Goal: Information Seeking & Learning: Check status

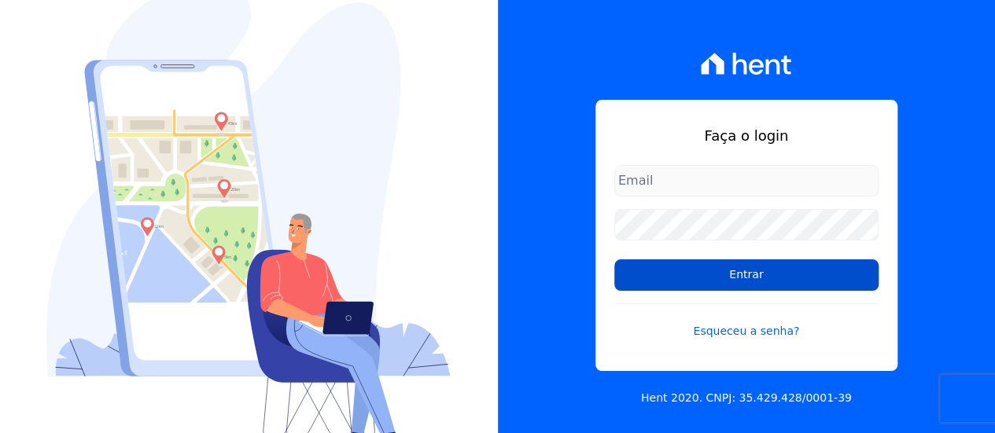
type input "[EMAIL_ADDRESS][DOMAIN_NAME]"
click at [731, 276] on input "Entrar" at bounding box center [746, 274] width 264 height 31
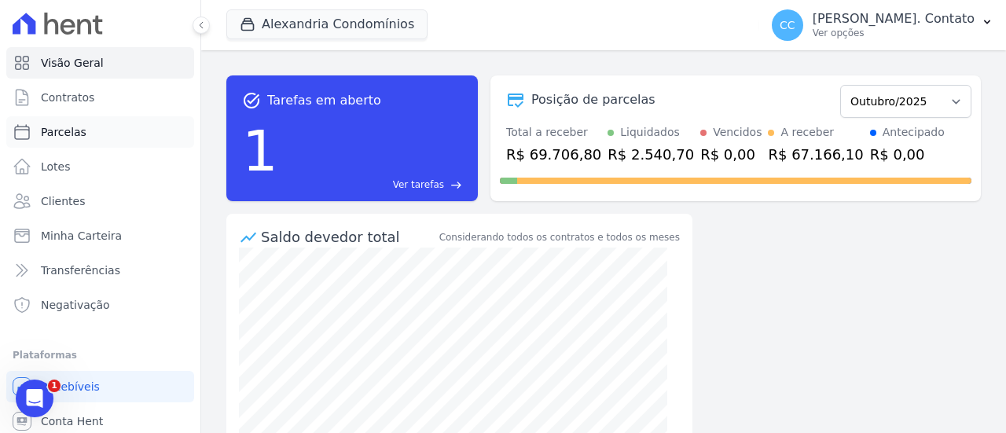
click at [94, 133] on link "Parcelas" at bounding box center [100, 131] width 188 height 31
select select
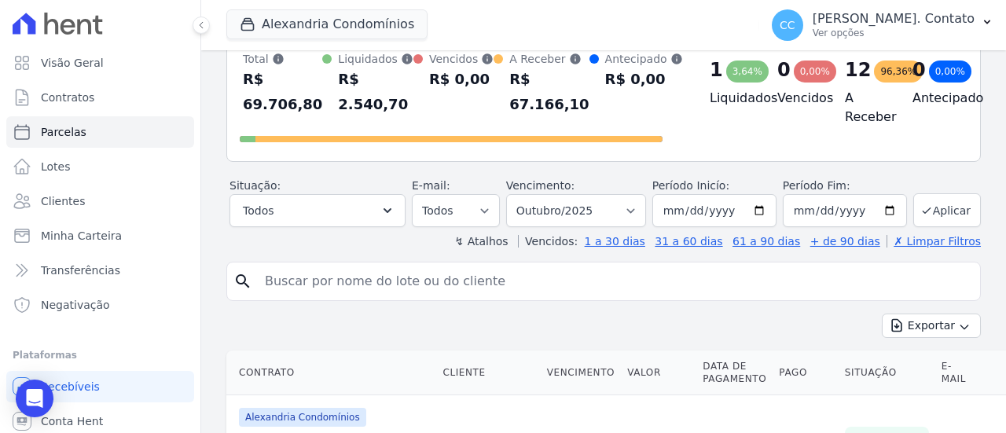
scroll to position [157, 0]
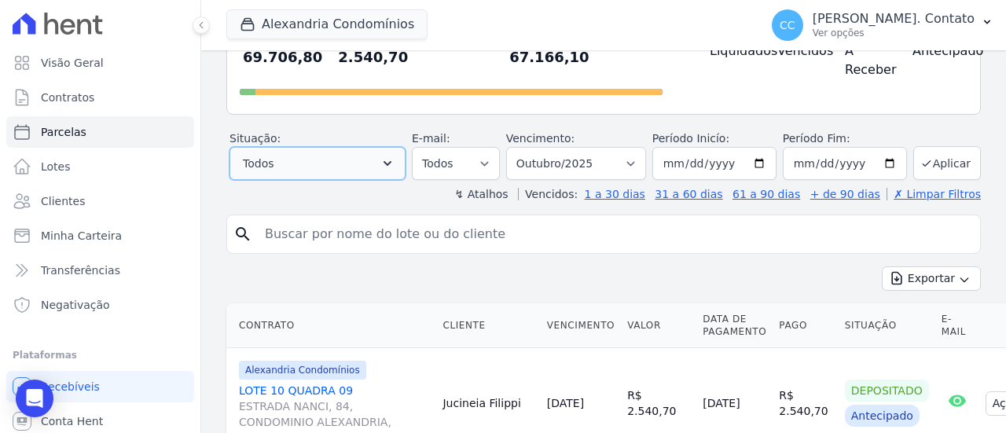
click at [361, 161] on button "Todos" at bounding box center [318, 163] width 176 height 33
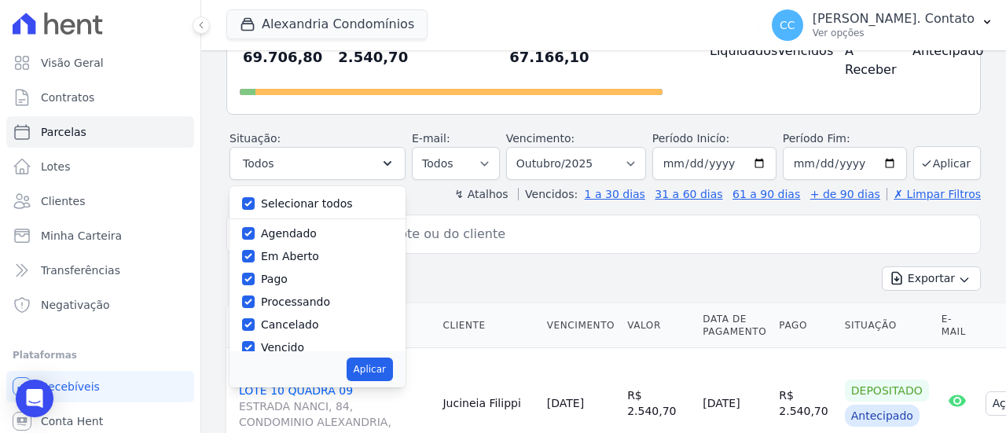
click at [311, 201] on label "Selecionar todos" at bounding box center [307, 203] width 92 height 13
click at [255, 201] on input "Selecionar todos" at bounding box center [248, 203] width 13 height 13
checkbox input "false"
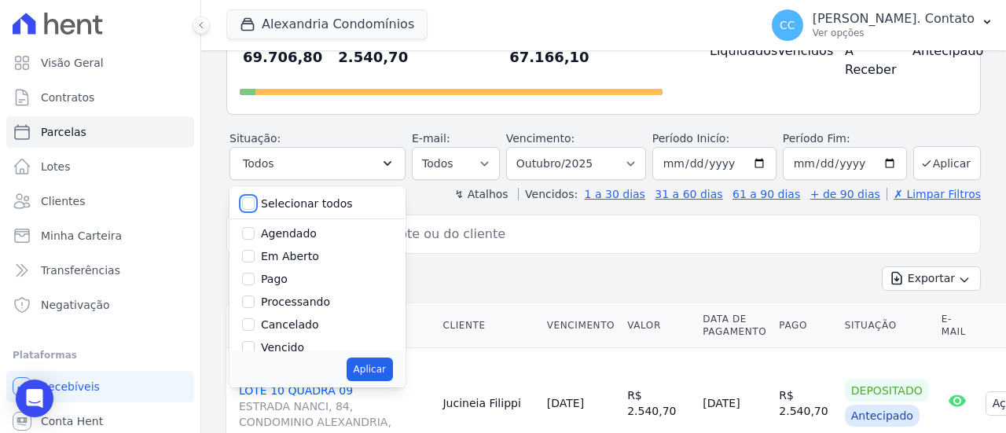
checkbox input "false"
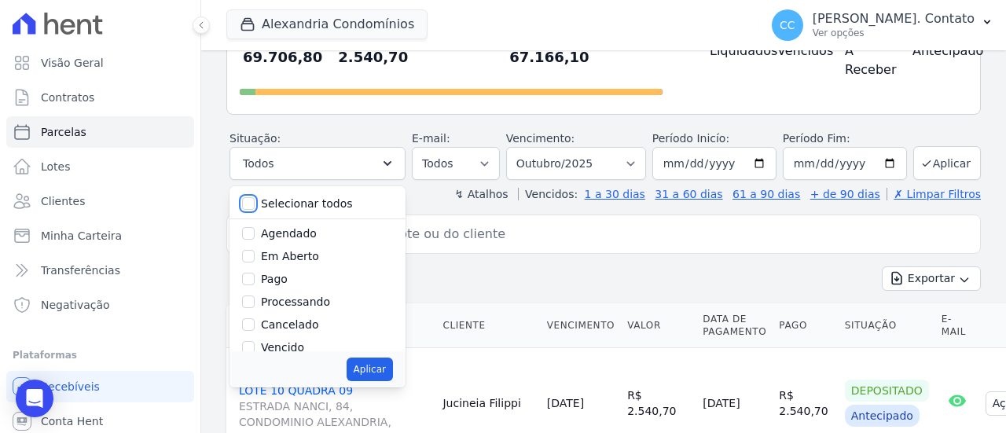
checkbox input "false"
click at [281, 278] on label "Pago" at bounding box center [274, 279] width 27 height 13
click at [255, 278] on input "Pago" at bounding box center [248, 279] width 13 height 13
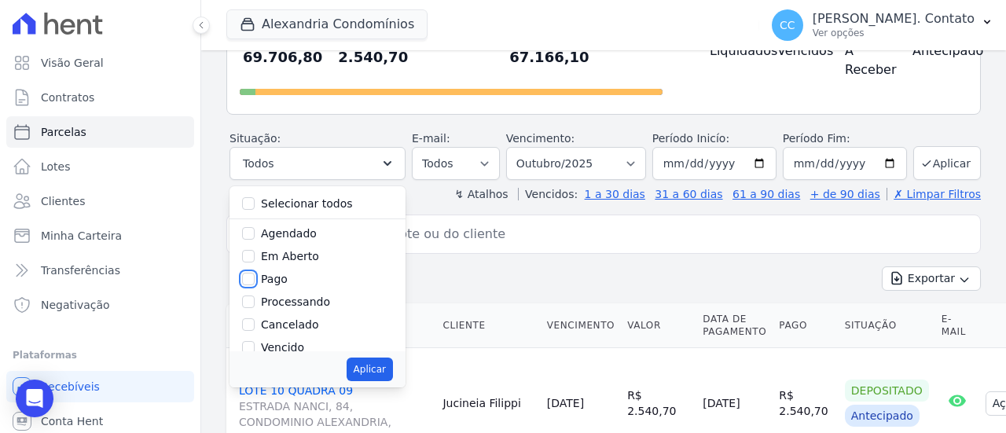
checkbox input "true"
click at [675, 163] on input "[DATE]" at bounding box center [715, 163] width 124 height 33
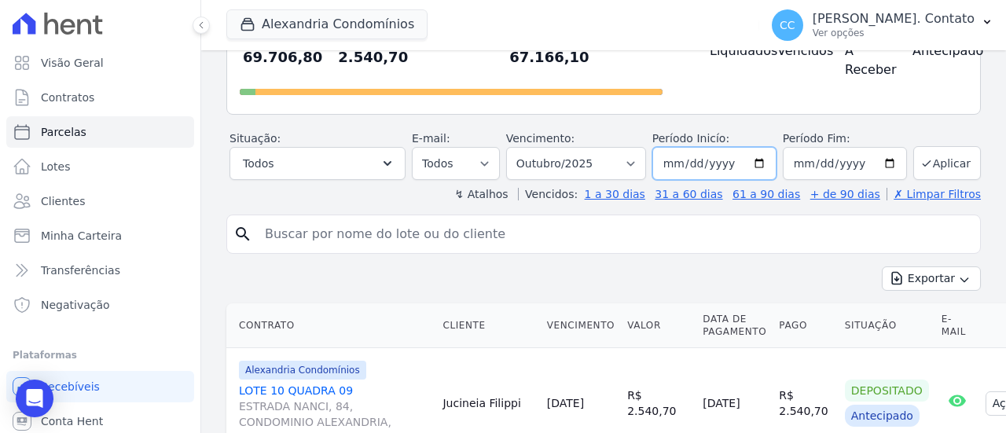
click at [758, 161] on input "[DATE]" at bounding box center [715, 163] width 124 height 33
type input "[DATE]"
click at [799, 164] on input "[DATE]" at bounding box center [845, 163] width 124 height 33
click at [882, 161] on input "2025-10-31" at bounding box center [845, 163] width 124 height 33
type input "2025-10-30"
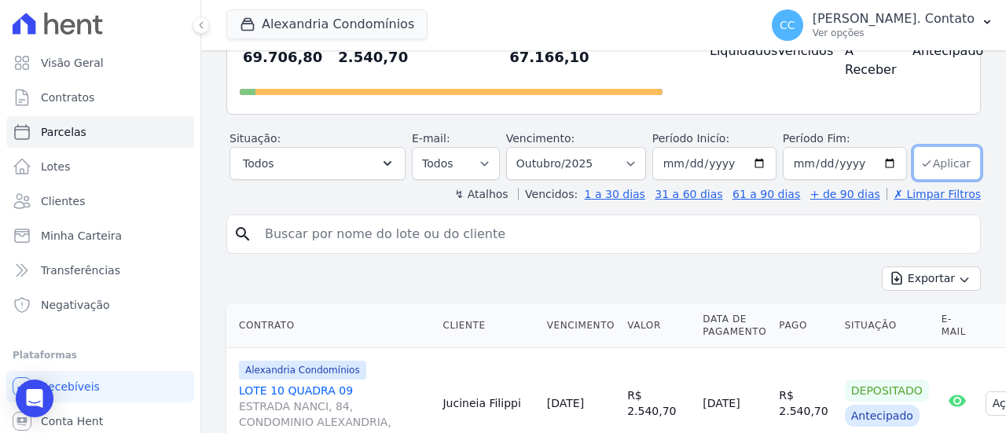
click at [932, 161] on button "Aplicar" at bounding box center [948, 163] width 68 height 34
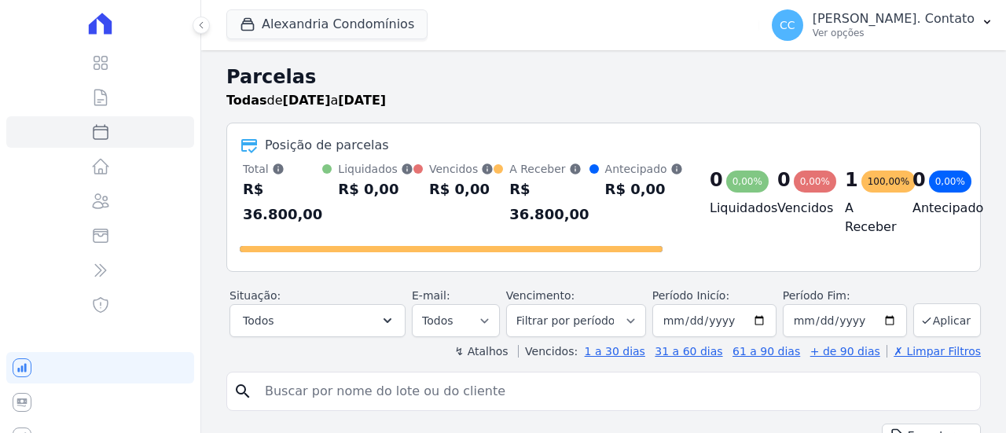
select select
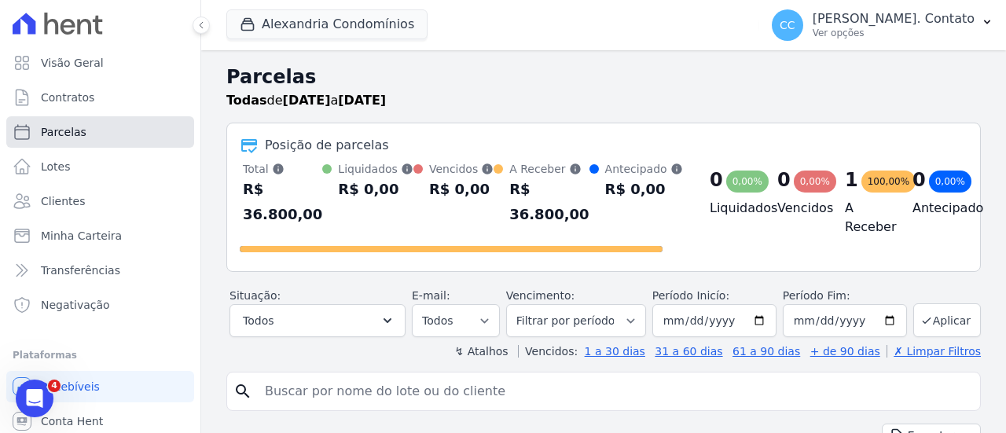
click at [80, 133] on span "Parcelas" at bounding box center [64, 132] width 46 height 16
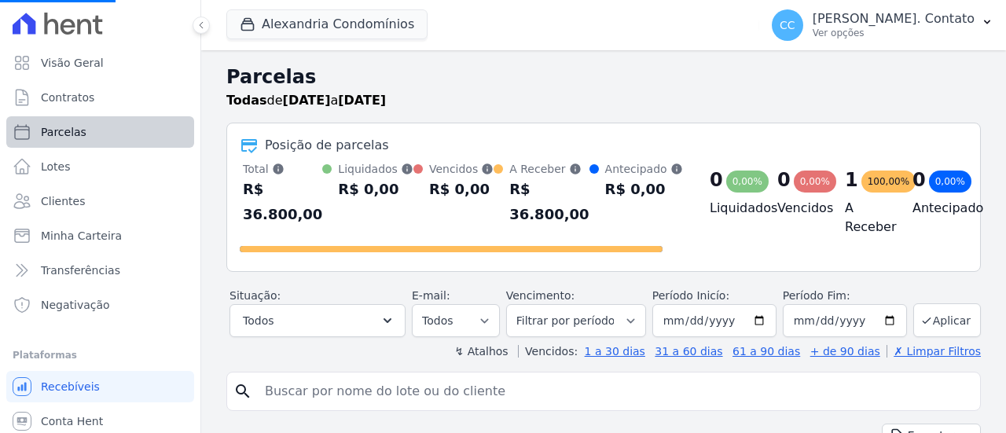
select select
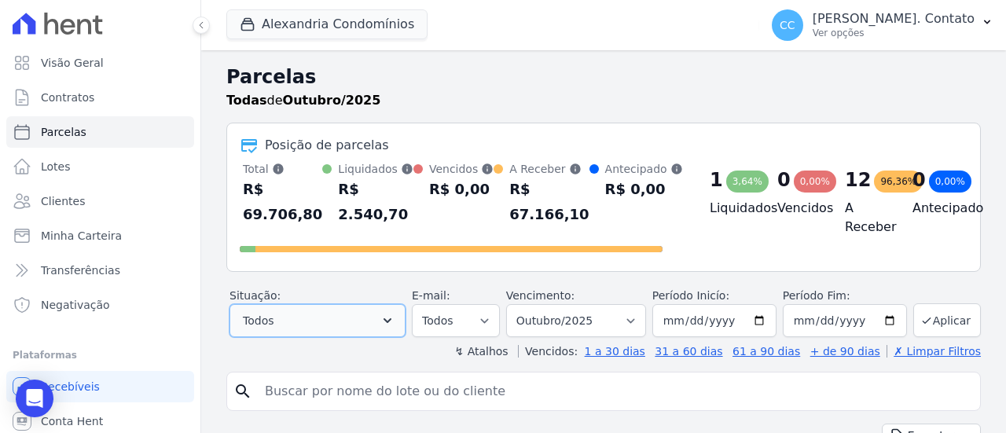
click at [315, 319] on button "Todos" at bounding box center [318, 320] width 176 height 33
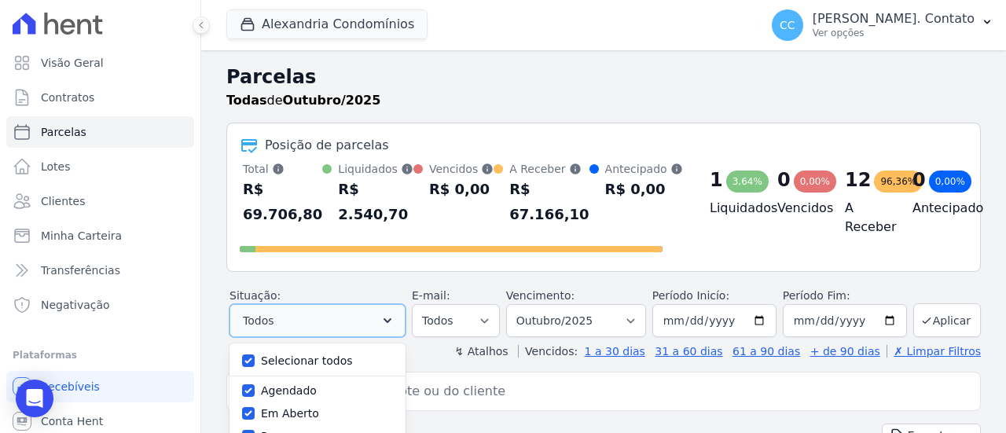
click at [316, 318] on button "Todos" at bounding box center [318, 320] width 176 height 33
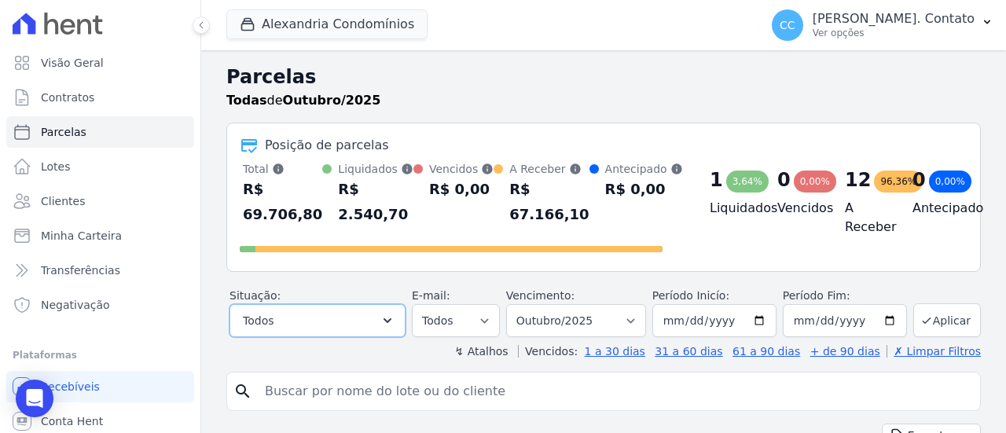
scroll to position [79, 0]
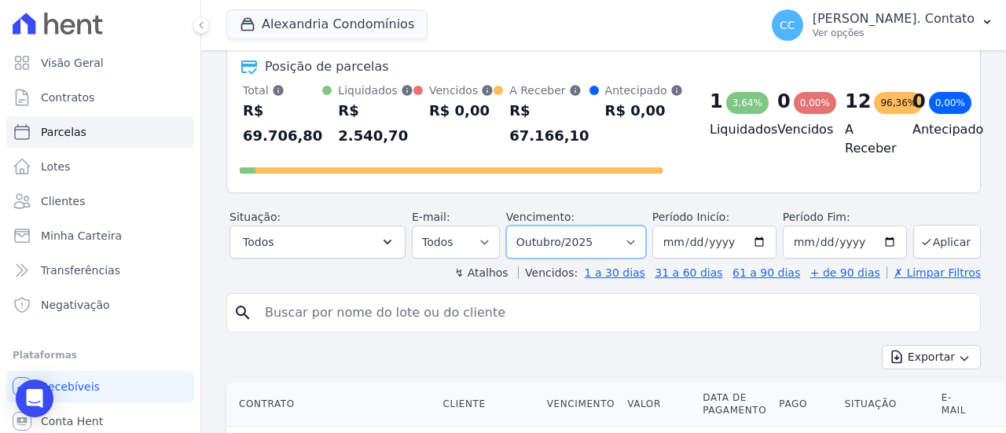
click at [544, 240] on select "Filtrar por período ──────── Todos os meses Março/2023 Abril/2023 Maio/2023 Jun…" at bounding box center [576, 242] width 140 height 33
select select "09/2025"
click at [517, 226] on select "Filtrar por período ──────── Todos os meses Março/2023 Abril/2023 Maio/2023 Jun…" at bounding box center [576, 242] width 140 height 33
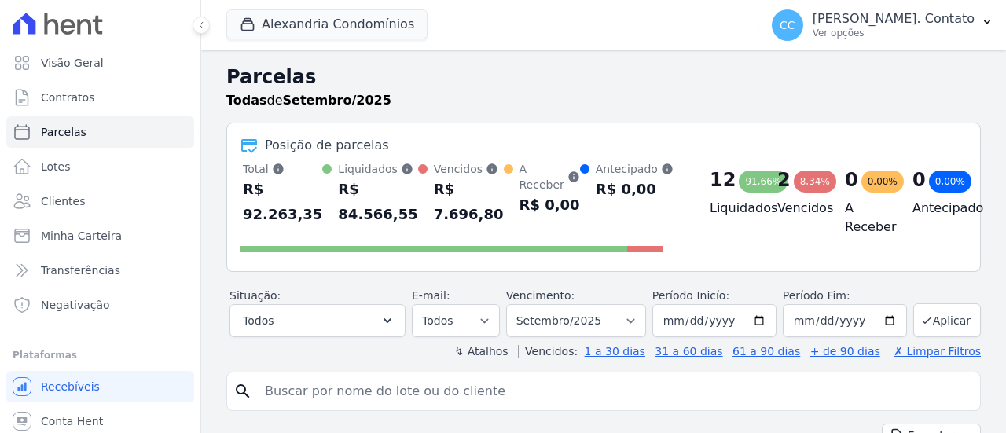
select select
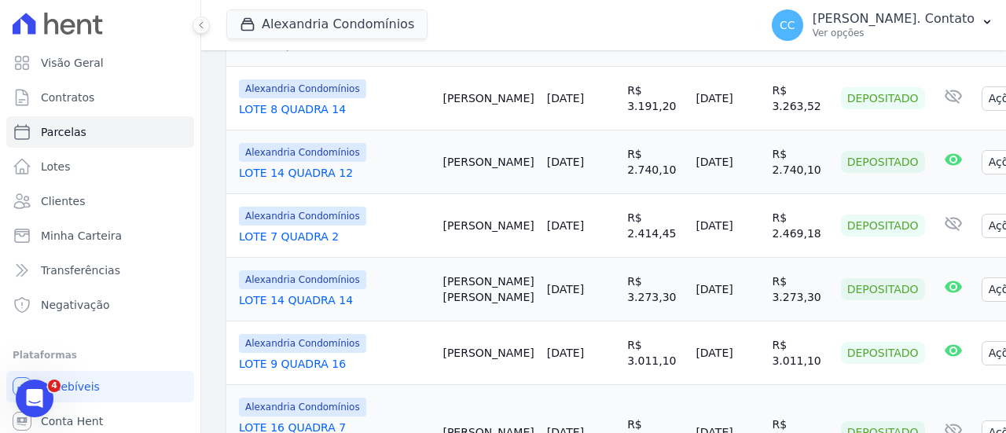
scroll to position [1288, 0]
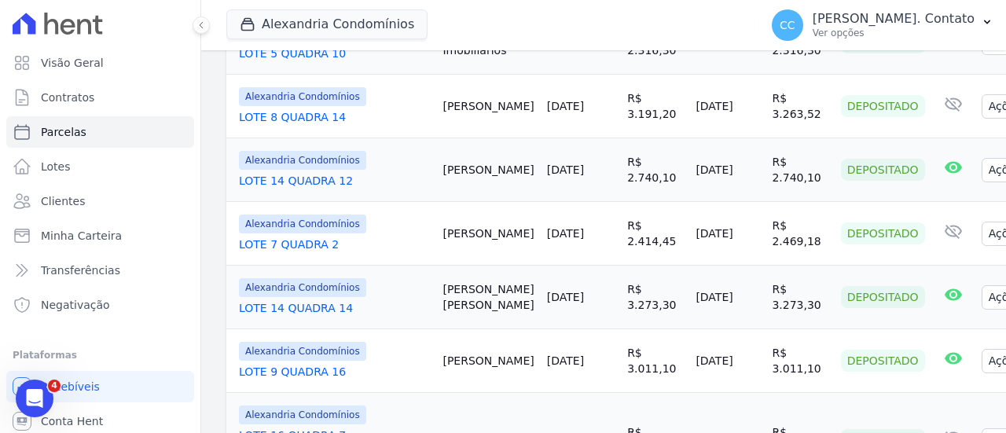
click at [469, 202] on td "Rafael Silva" at bounding box center [488, 234] width 104 height 64
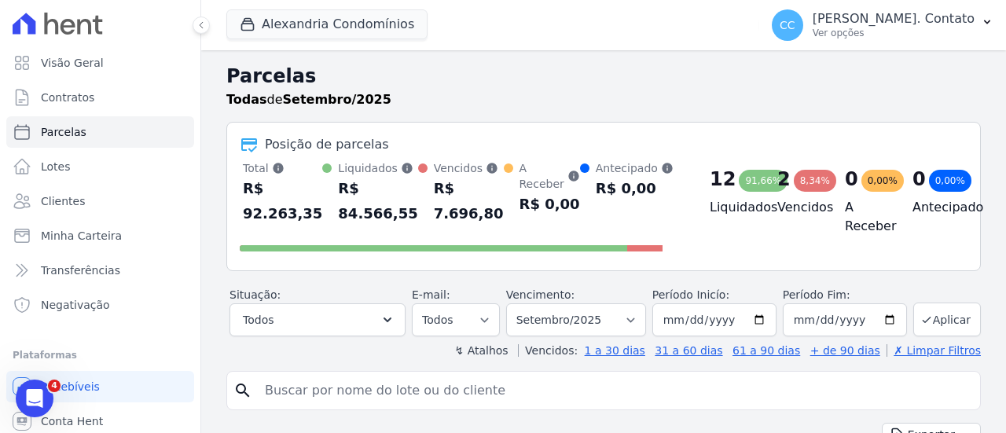
scroll to position [0, 0]
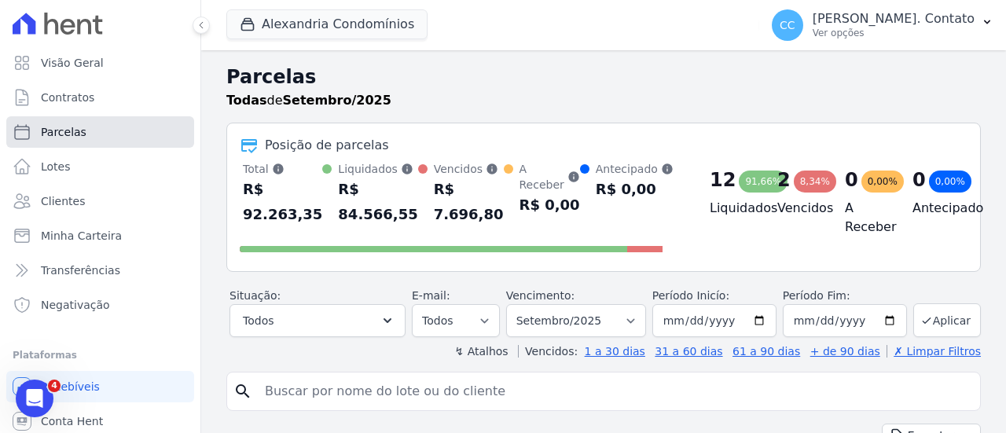
click at [83, 127] on link "Parcelas" at bounding box center [100, 131] width 188 height 31
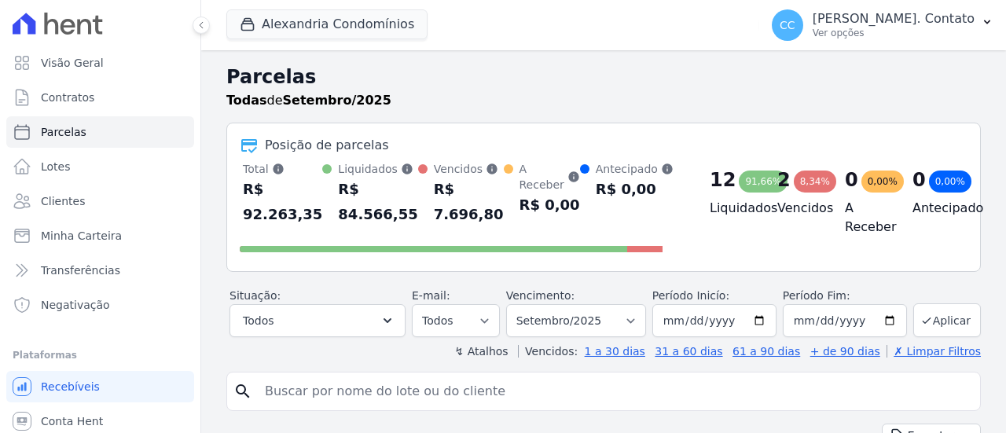
select select
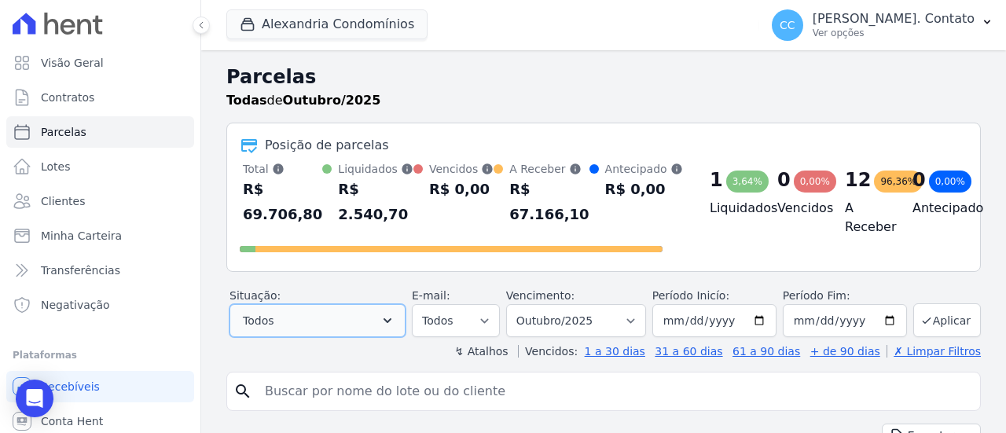
click at [348, 323] on button "Todos" at bounding box center [318, 320] width 176 height 33
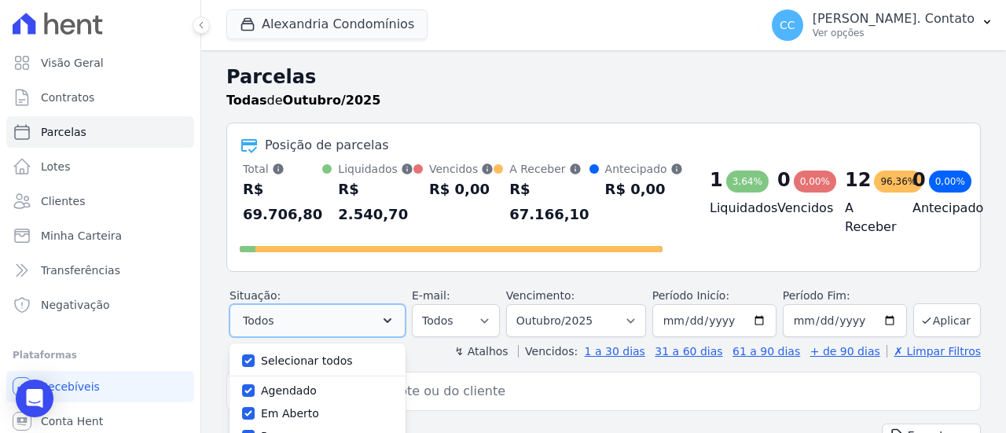
click at [348, 323] on button "Todos" at bounding box center [318, 320] width 176 height 33
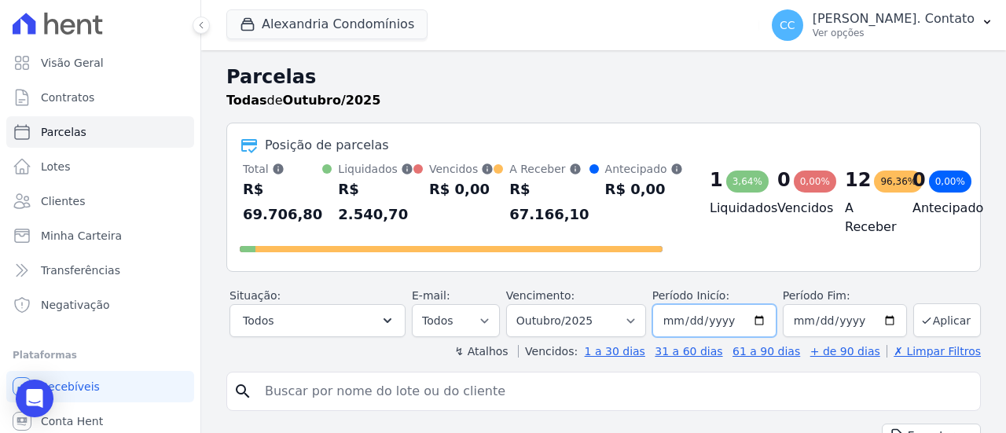
click at [682, 322] on input "[DATE]" at bounding box center [715, 320] width 124 height 33
type input "[DATE]"
click at [867, 321] on input "[DATE]" at bounding box center [845, 320] width 124 height 33
click at [938, 317] on button "Aplicar" at bounding box center [948, 320] width 68 height 34
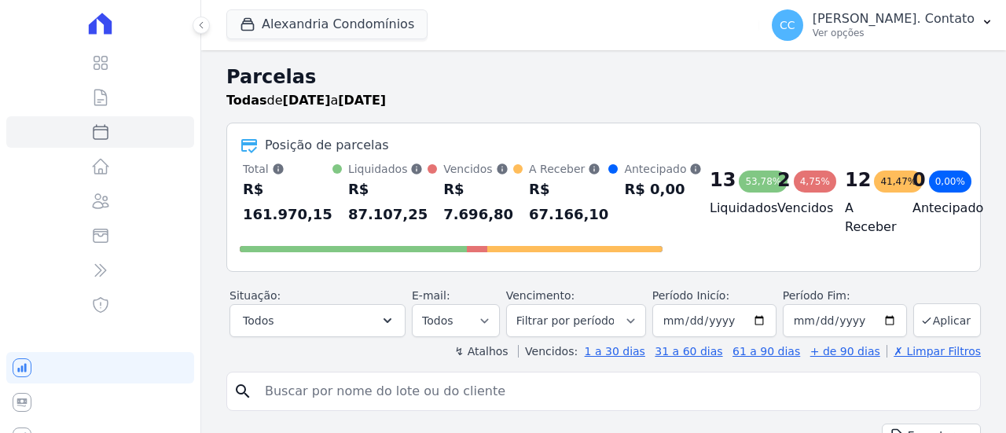
select select
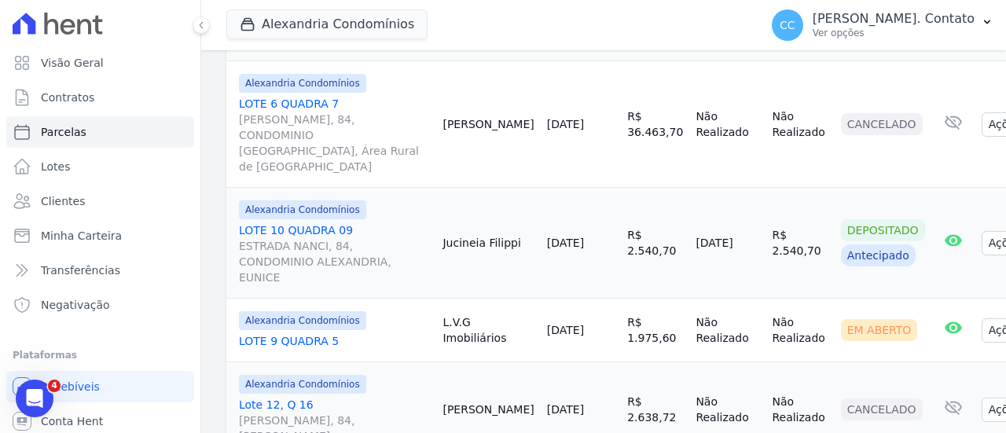
scroll to position [2190, 0]
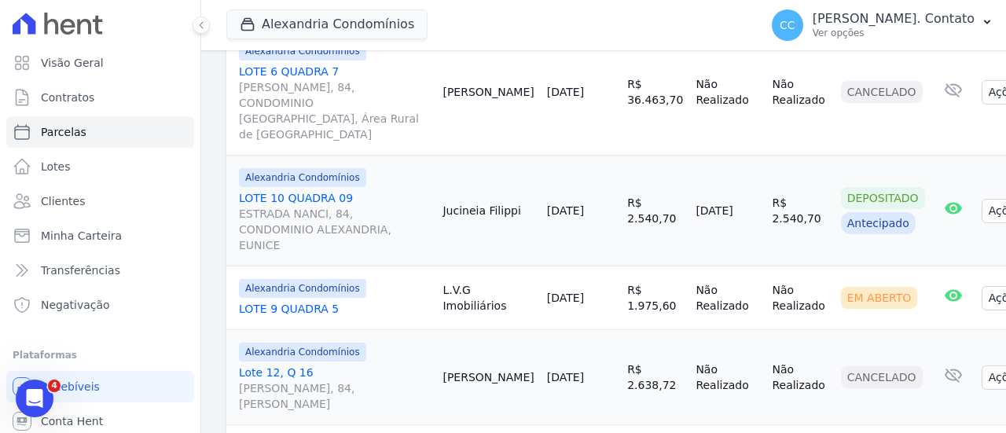
select select
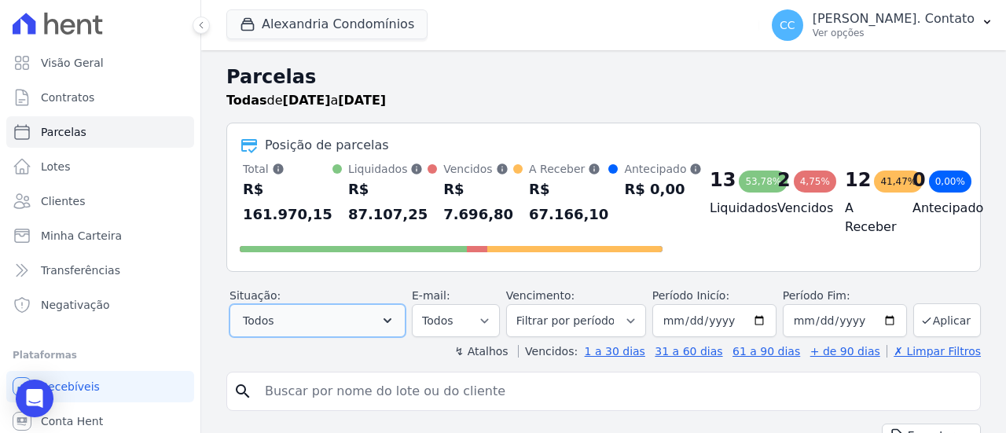
click at [386, 318] on button "Todos" at bounding box center [318, 320] width 176 height 33
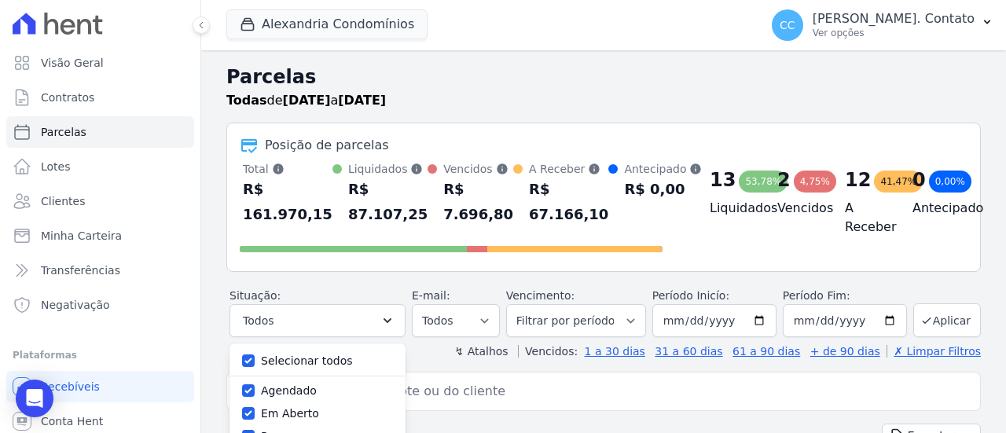
click at [289, 339] on header "Parcelas Todas de 01/09/2025 a 31/10/2025 Posição de parcelas Total Soma das pa…" at bounding box center [603, 211] width 755 height 296
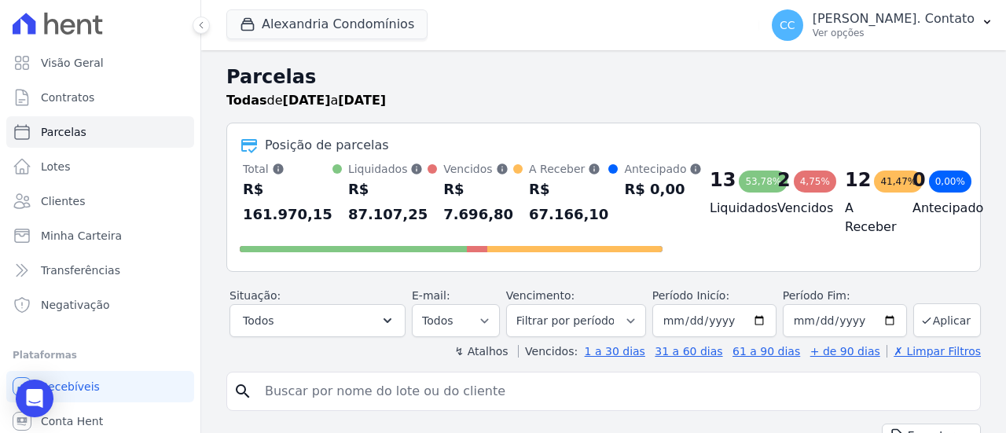
click at [292, 351] on div "↯ Atalhos Vencidos: 1 a 30 dias 31 a 60 dias 61 a 90 dias + de 90 dias ✗ Limpar…" at bounding box center [603, 352] width 755 height 16
click at [395, 321] on icon "button" at bounding box center [388, 321] width 16 height 16
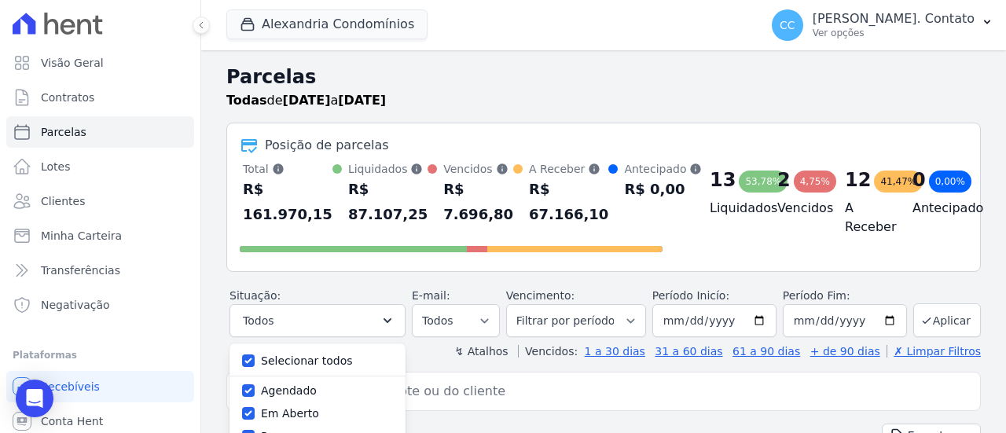
click at [329, 361] on label "Selecionar todos" at bounding box center [307, 361] width 92 height 13
click at [255, 361] on input "Selecionar todos" at bounding box center [248, 361] width 13 height 13
checkbox input "false"
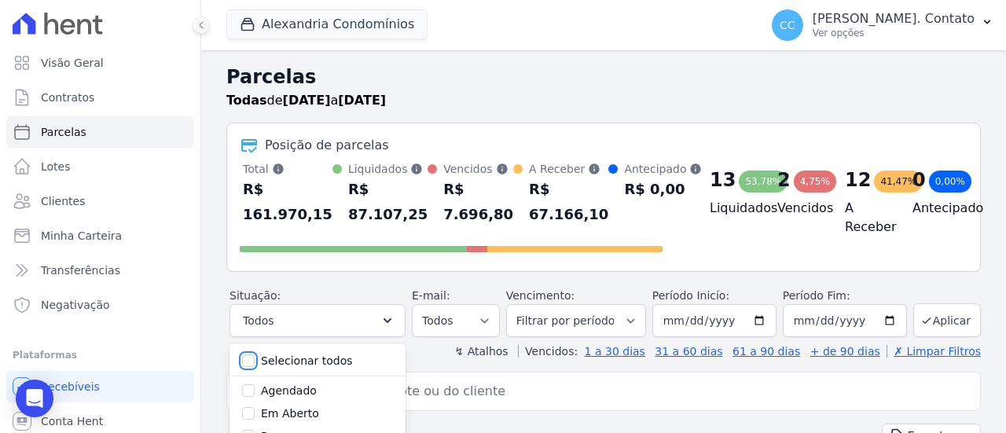
checkbox input "false"
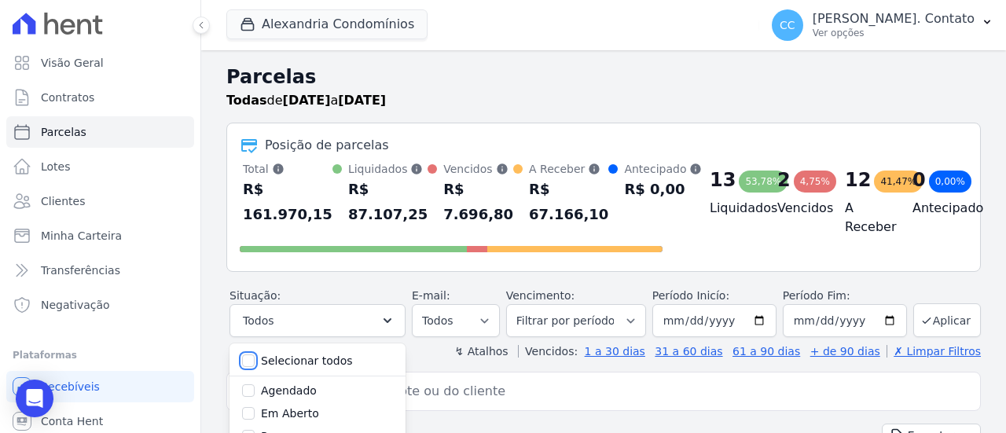
checkbox input "false"
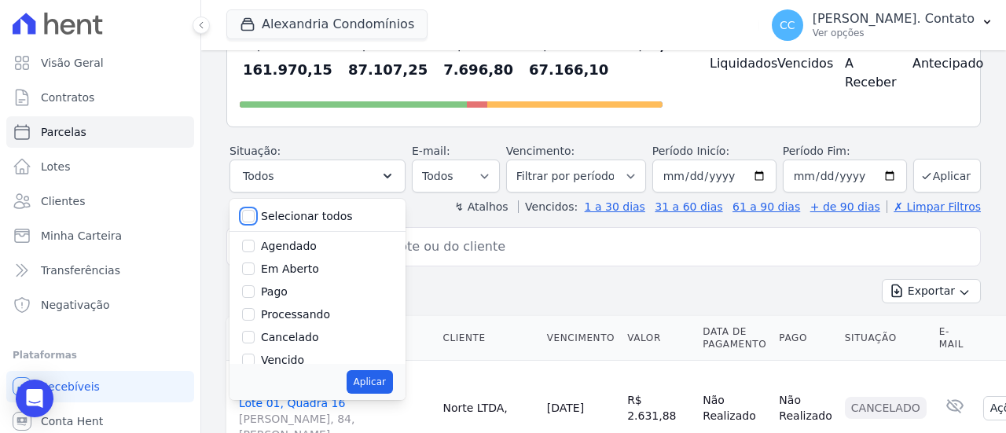
scroll to position [157, 0]
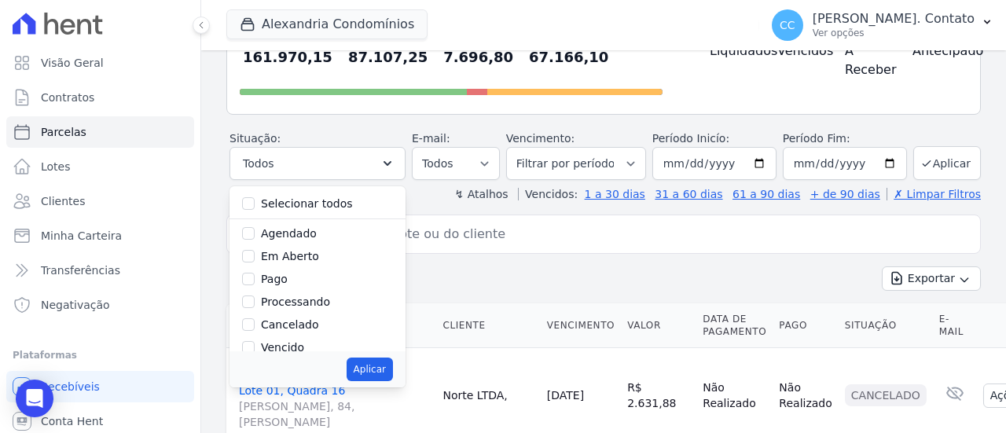
click at [323, 201] on label "Selecionar todos" at bounding box center [307, 203] width 92 height 13
click at [255, 201] on input "Selecionar todos" at bounding box center [248, 203] width 13 height 13
checkbox input "true"
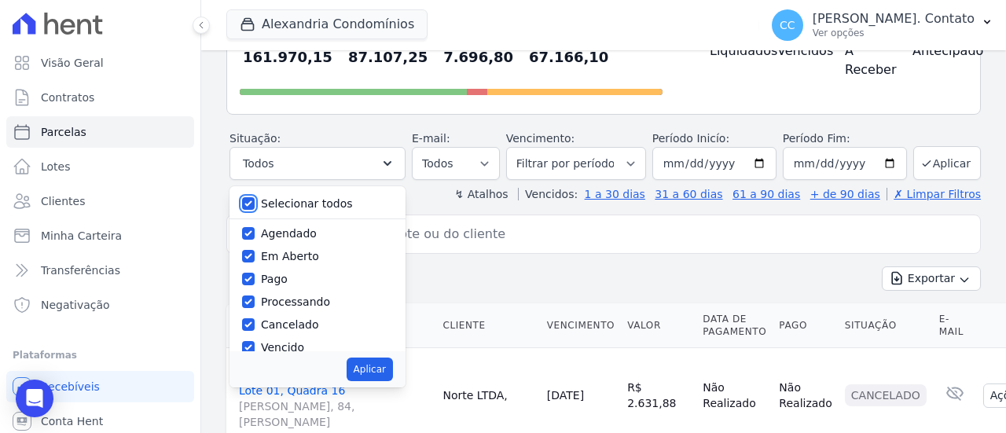
checkbox input "true"
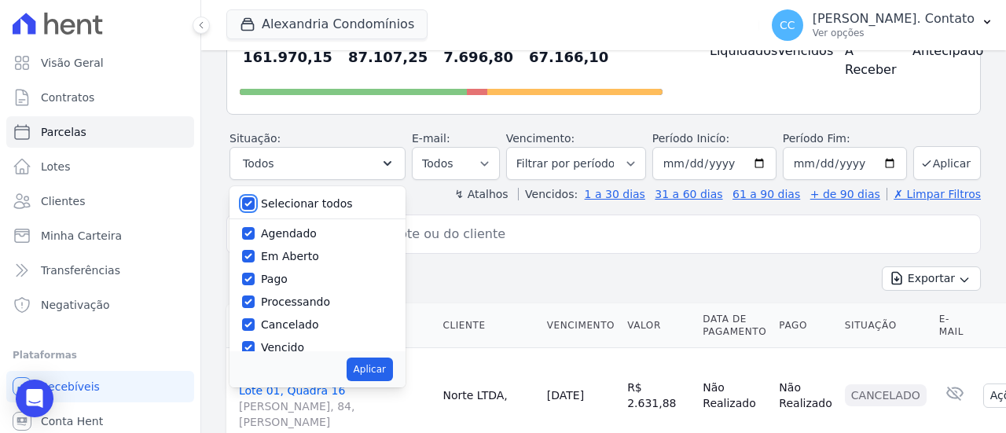
checkbox input "true"
click at [492, 229] on input "search" at bounding box center [615, 234] width 719 height 31
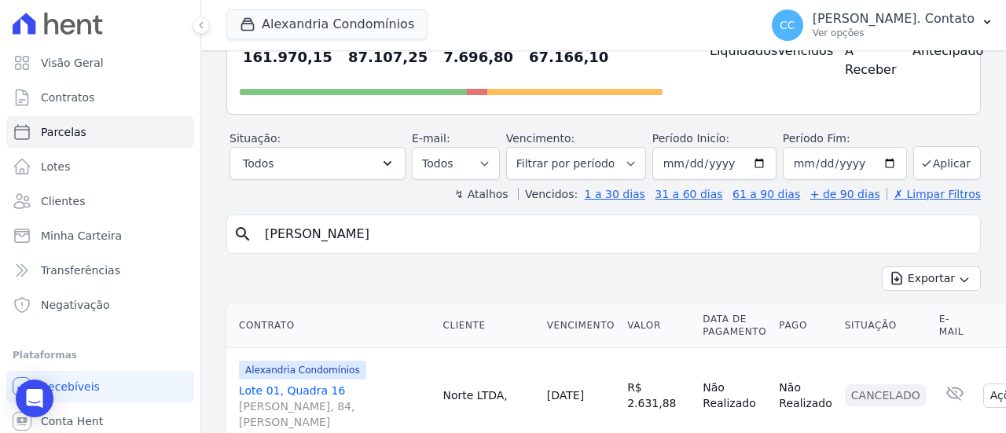
type input "douglas"
drag, startPoint x: 239, startPoint y: 235, endPoint x: 285, endPoint y: 240, distance: 45.8
click at [244, 236] on icon "search" at bounding box center [243, 234] width 19 height 19
click at [783, 233] on input "douglas" at bounding box center [615, 234] width 719 height 31
click at [943, 163] on button "Aplicar" at bounding box center [948, 163] width 68 height 34
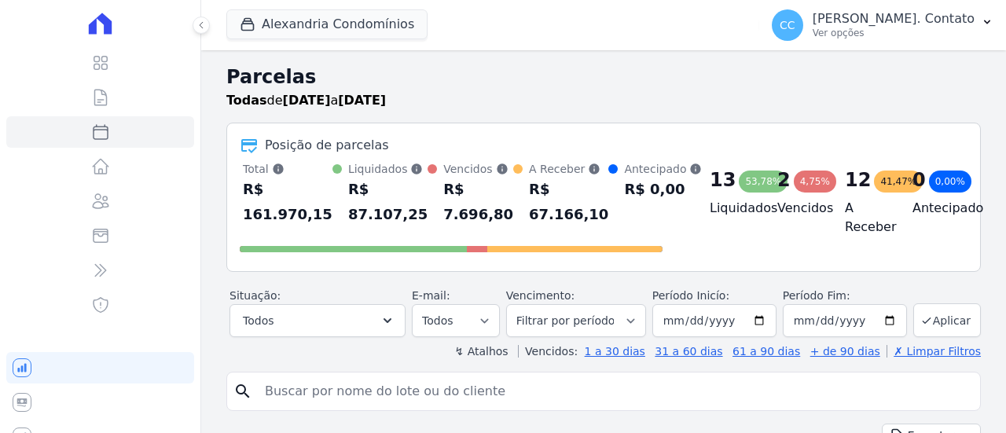
select select
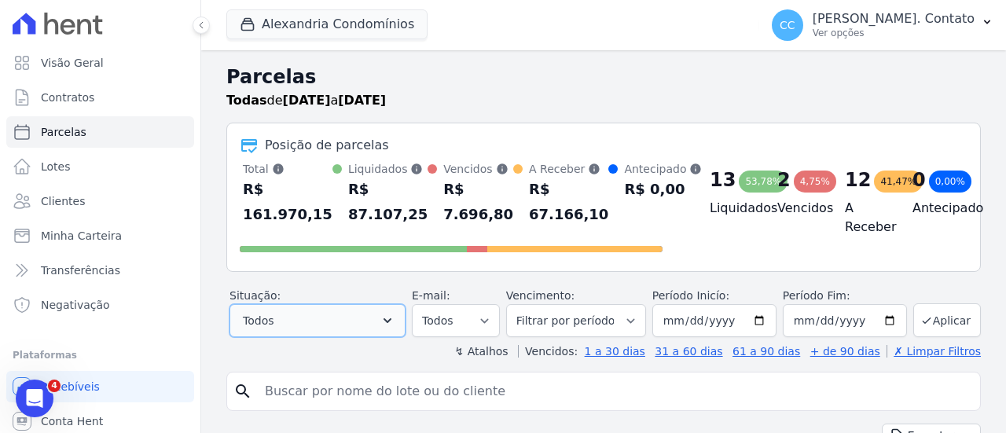
click at [382, 314] on button "Todos" at bounding box center [318, 320] width 176 height 33
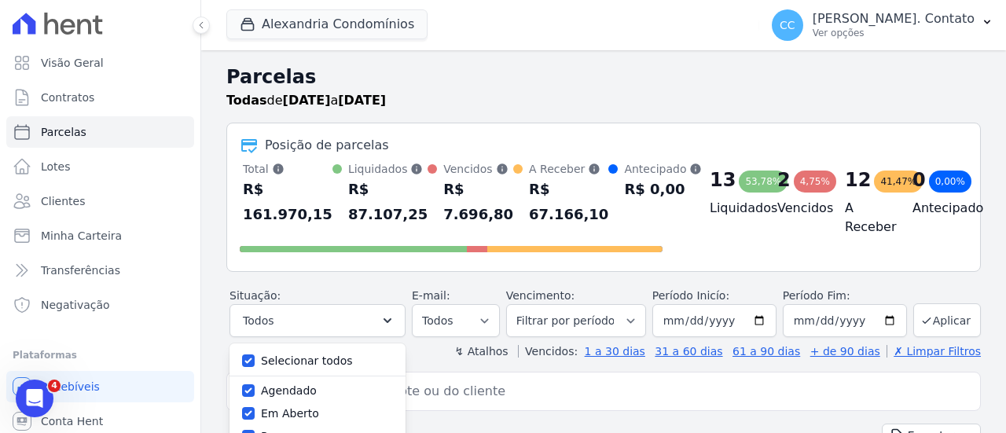
click at [329, 355] on label "Selecionar todos" at bounding box center [307, 361] width 92 height 13
click at [255, 355] on input "Selecionar todos" at bounding box center [248, 361] width 13 height 13
checkbox input "false"
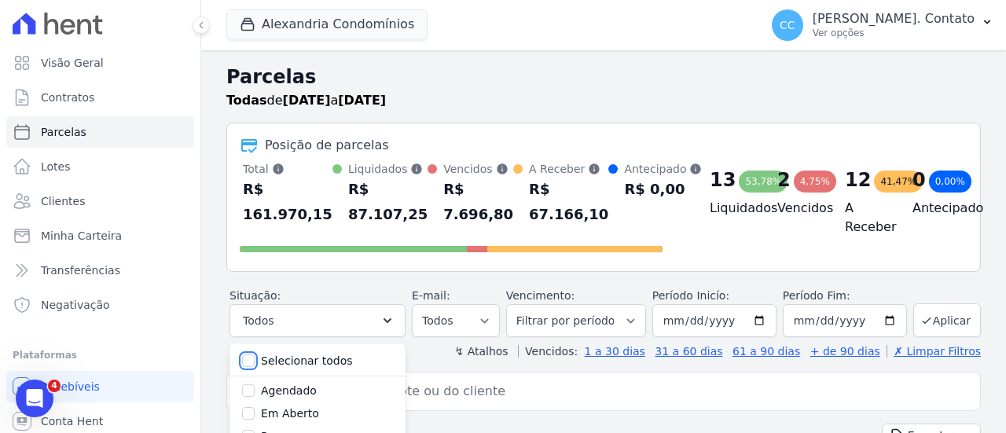
checkbox input "false"
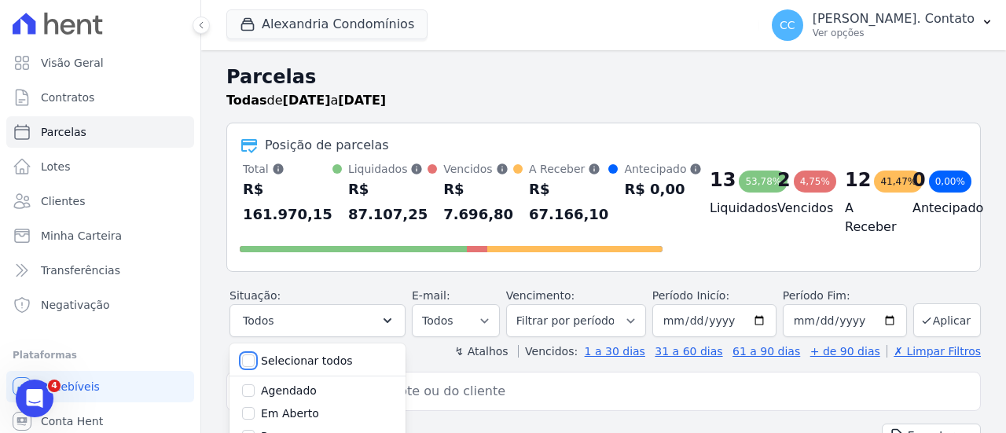
checkbox input "false"
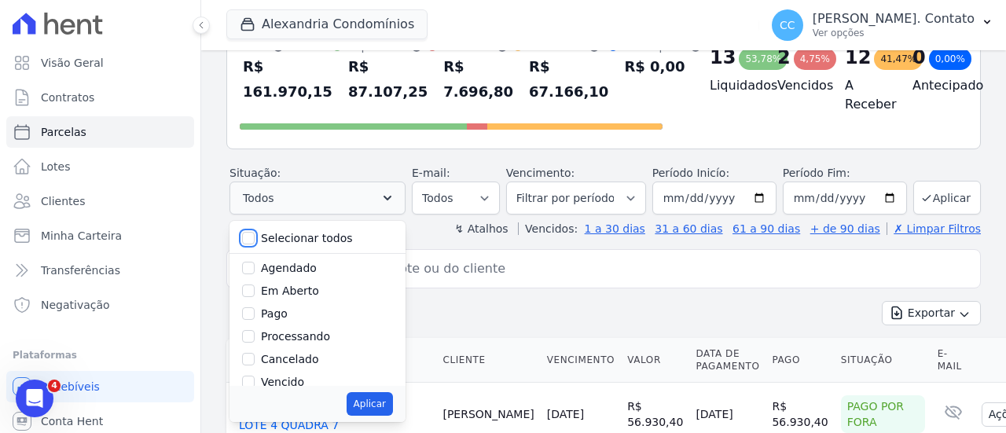
scroll to position [157, 0]
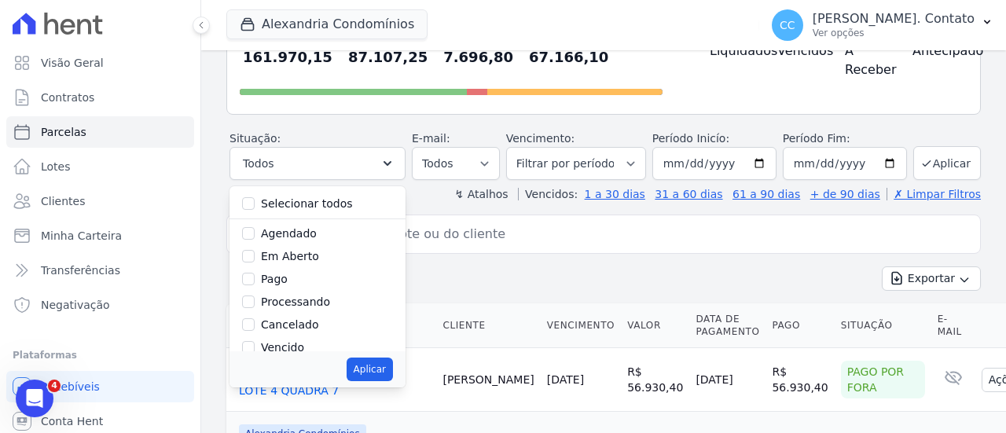
click at [294, 351] on div "Aplicar" at bounding box center [318, 369] width 176 height 36
click at [255, 344] on input "Vencido" at bounding box center [248, 347] width 13 height 13
checkbox input "true"
click at [671, 164] on input "[DATE]" at bounding box center [715, 163] width 124 height 33
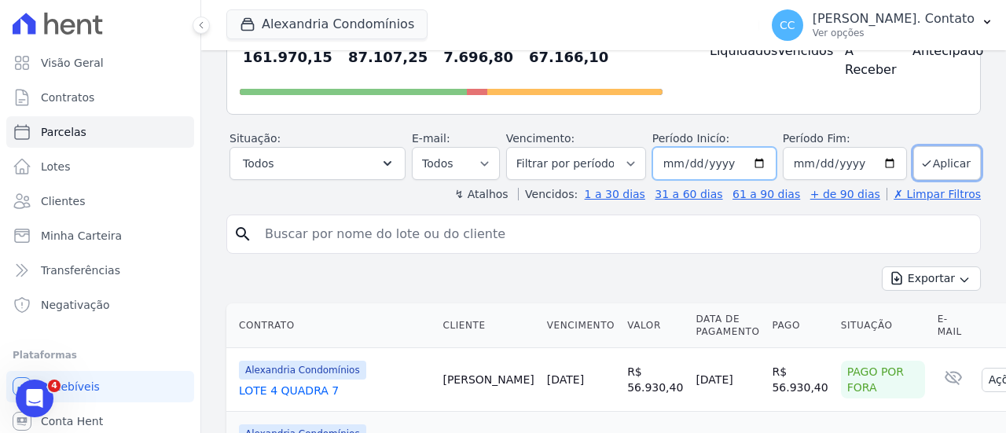
type input "2025-09-30"
type input "2025-10-30"
type input "2025-09-30"
click at [937, 156] on button "Aplicar" at bounding box center [948, 163] width 68 height 34
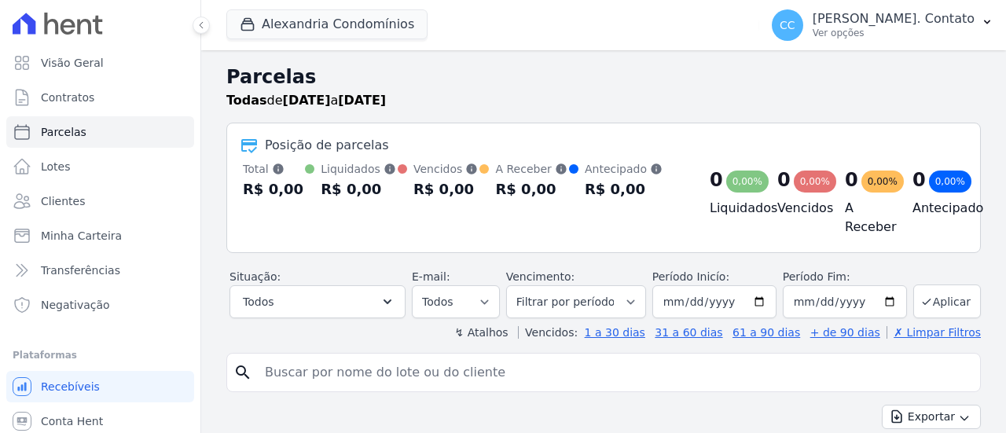
select select
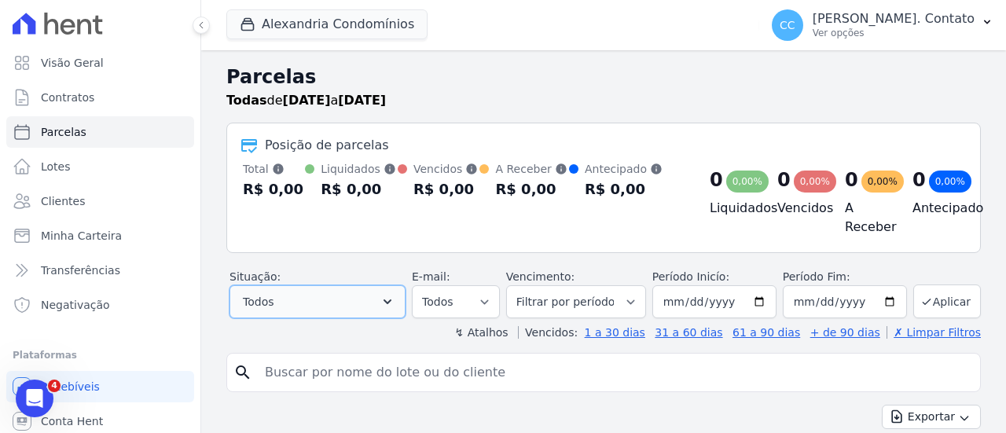
click at [394, 303] on icon "button" at bounding box center [388, 302] width 16 height 16
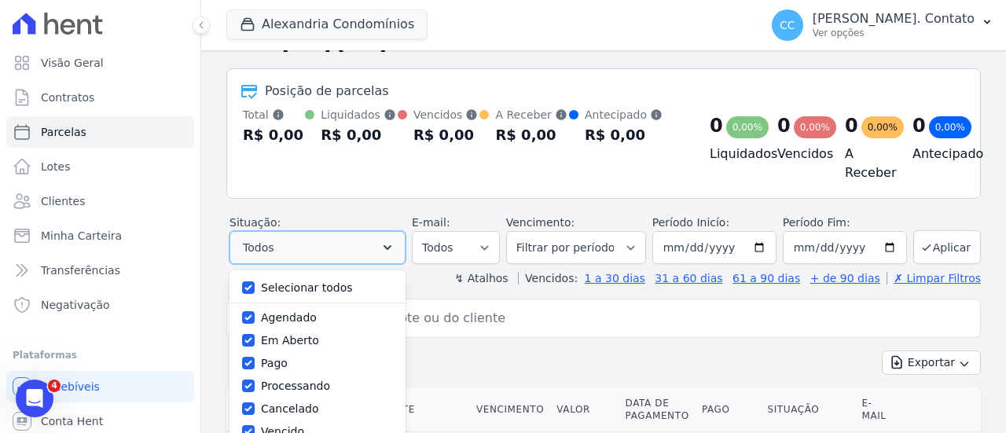
scroll to position [79, 0]
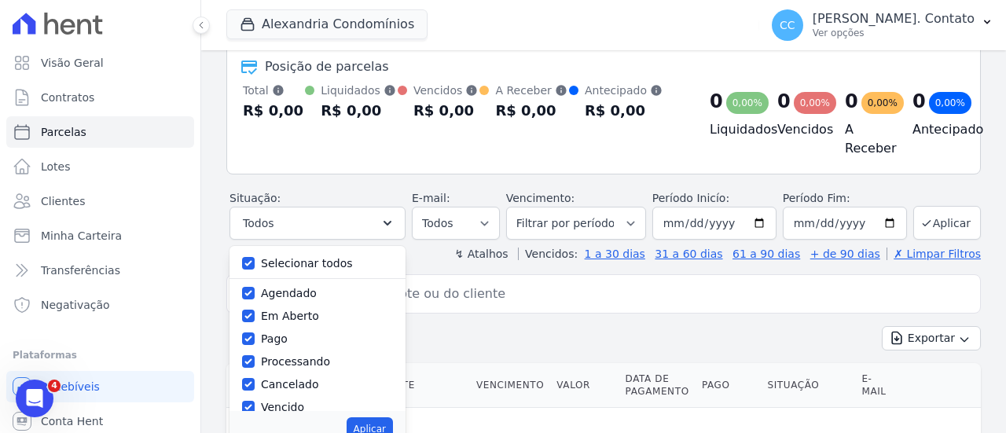
click at [353, 260] on label "Selecionar todos" at bounding box center [307, 263] width 92 height 13
click at [255, 260] on input "Selecionar todos" at bounding box center [248, 263] width 13 height 13
checkbox input "false"
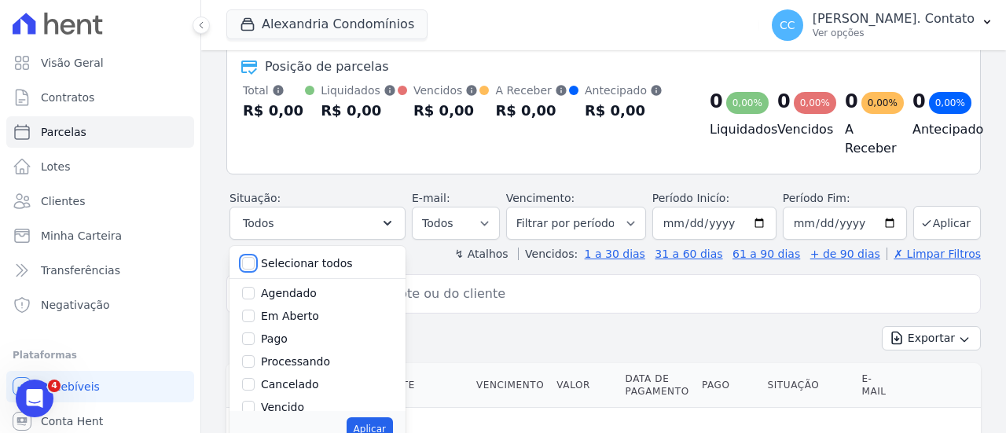
checkbox input "false"
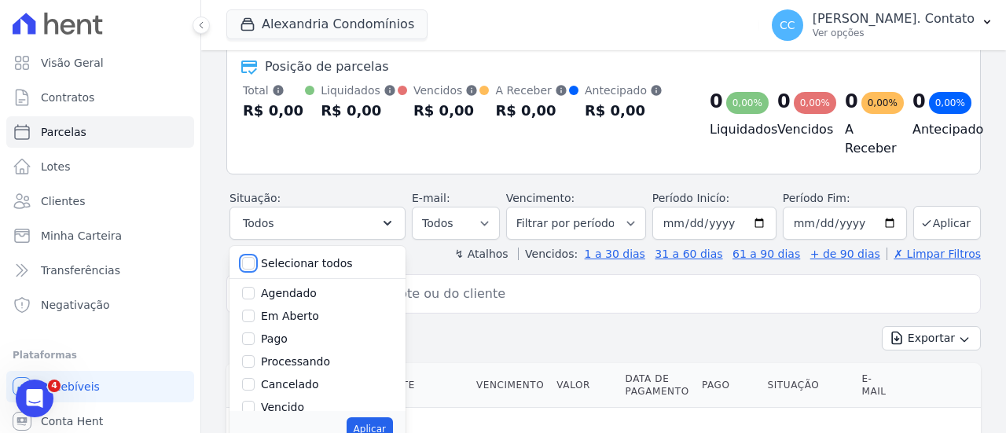
checkbox input "false"
click at [525, 150] on div at bounding box center [451, 142] width 423 height 25
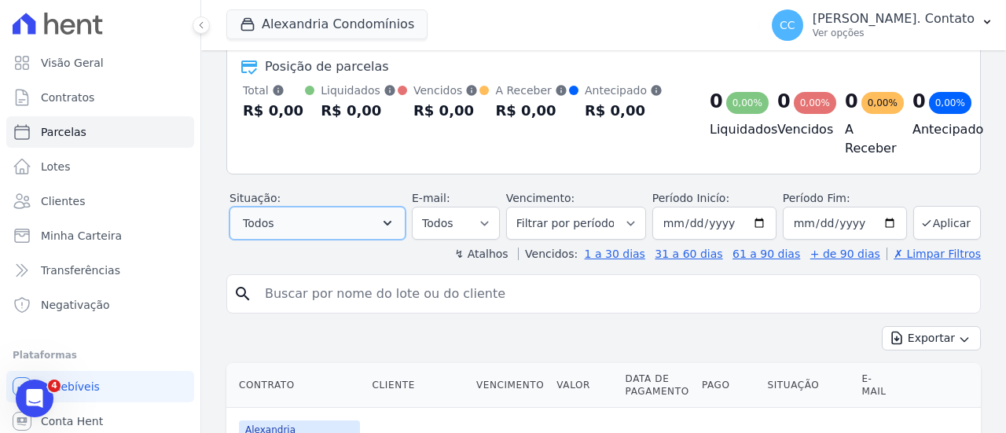
click at [377, 219] on button "Todos" at bounding box center [318, 223] width 176 height 33
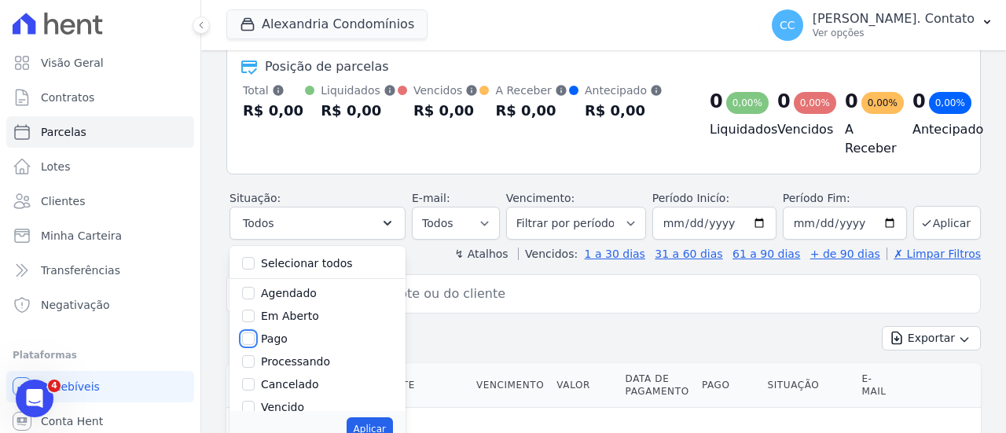
click at [255, 337] on input "Pago" at bounding box center [248, 339] width 13 height 13
checkbox input "true"
click at [634, 328] on div "Exportar Exportar PDF Exportar CSV" at bounding box center [603, 344] width 755 height 37
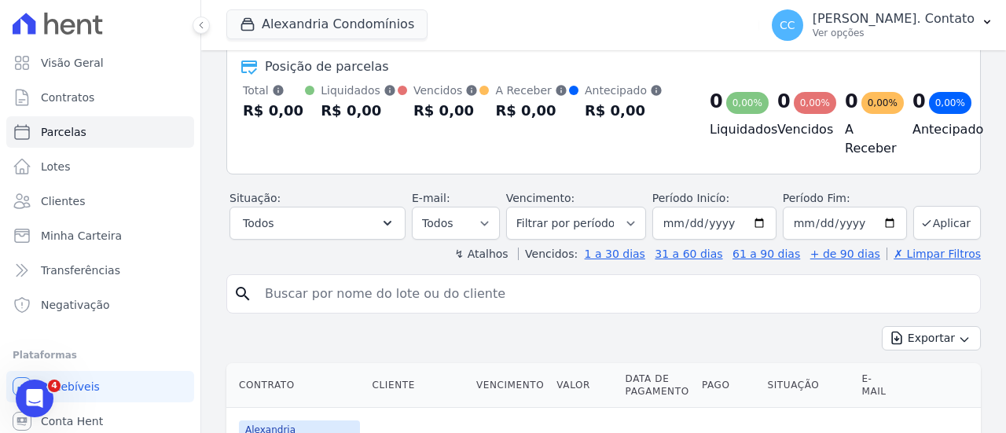
click at [354, 306] on input "search" at bounding box center [615, 293] width 719 height 31
type input "LUCAS"
click at [934, 219] on button "Aplicar" at bounding box center [948, 223] width 68 height 34
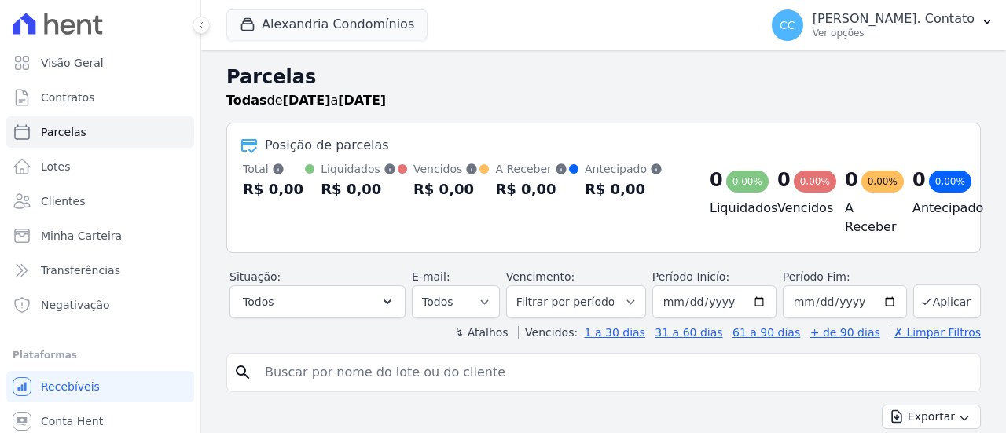
select select
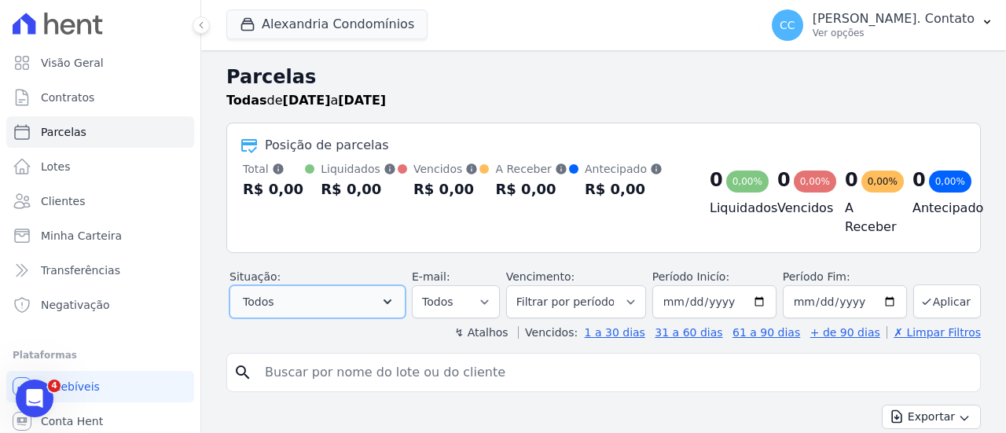
click at [392, 311] on button "Todos" at bounding box center [318, 301] width 176 height 33
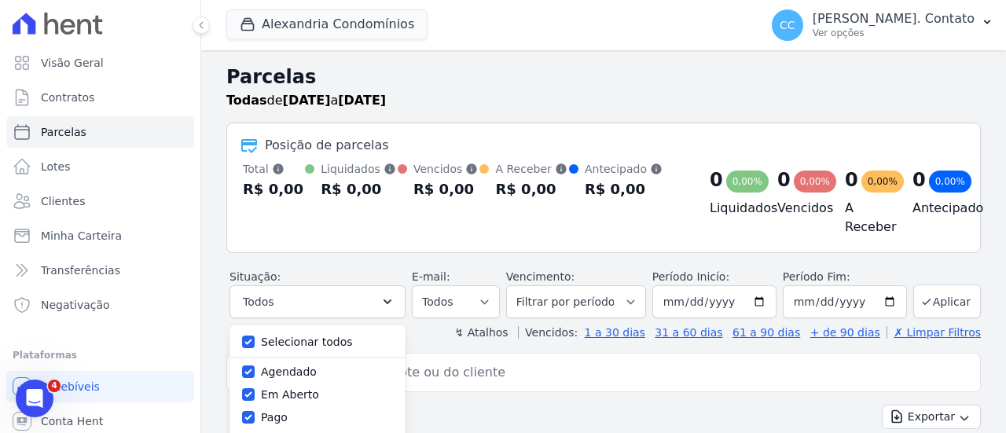
click at [375, 335] on div "Selecionar todos" at bounding box center [317, 342] width 151 height 23
click at [313, 337] on label "Selecionar todos" at bounding box center [307, 342] width 92 height 13
click at [255, 337] on input "Selecionar todos" at bounding box center [248, 342] width 13 height 13
checkbox input "false"
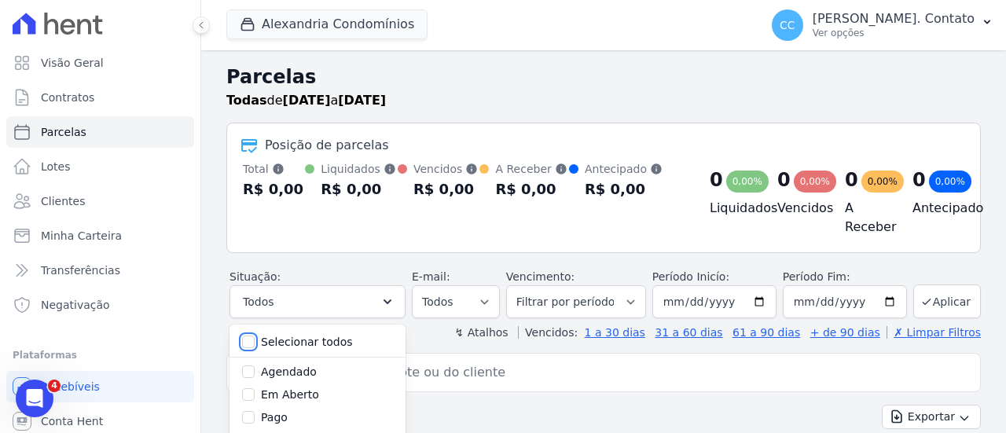
checkbox input "false"
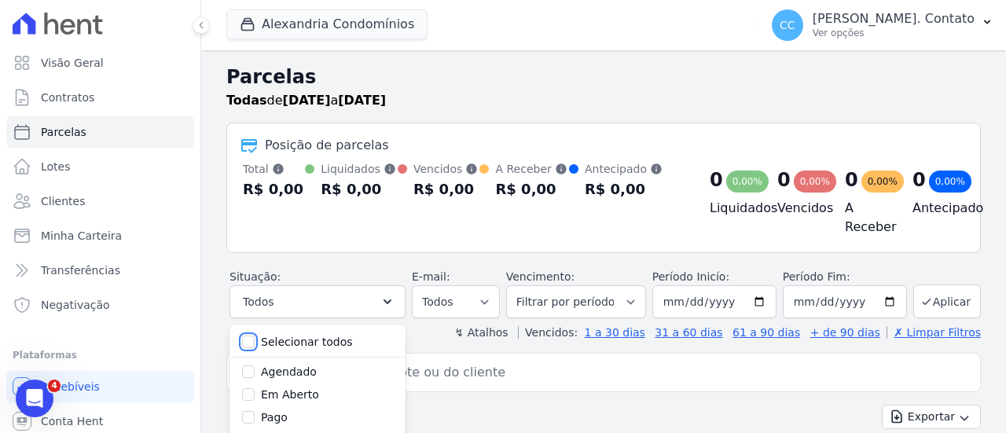
checkbox input "false"
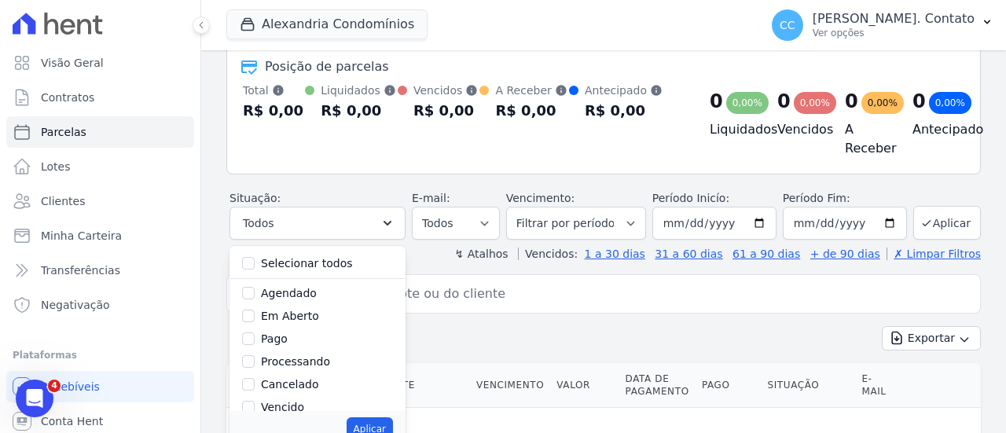
click at [288, 338] on label "Pago" at bounding box center [274, 339] width 27 height 13
click at [255, 338] on input "Pago" at bounding box center [248, 339] width 13 height 13
checkbox input "true"
click at [666, 228] on input "2025-09-30" at bounding box center [715, 223] width 124 height 33
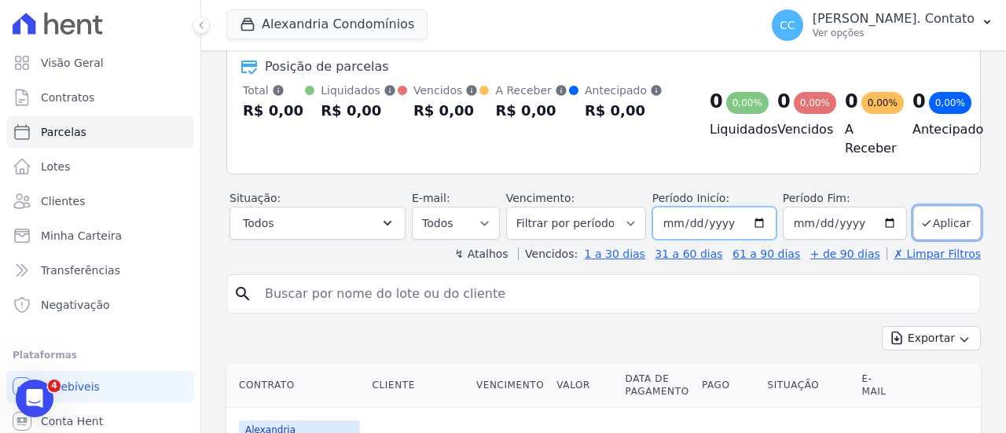
type input "[DATE]"
click at [798, 226] on input "2025-09-30" at bounding box center [845, 223] width 124 height 33
type input "[DATE]"
click at [936, 224] on button "Aplicar" at bounding box center [948, 223] width 68 height 34
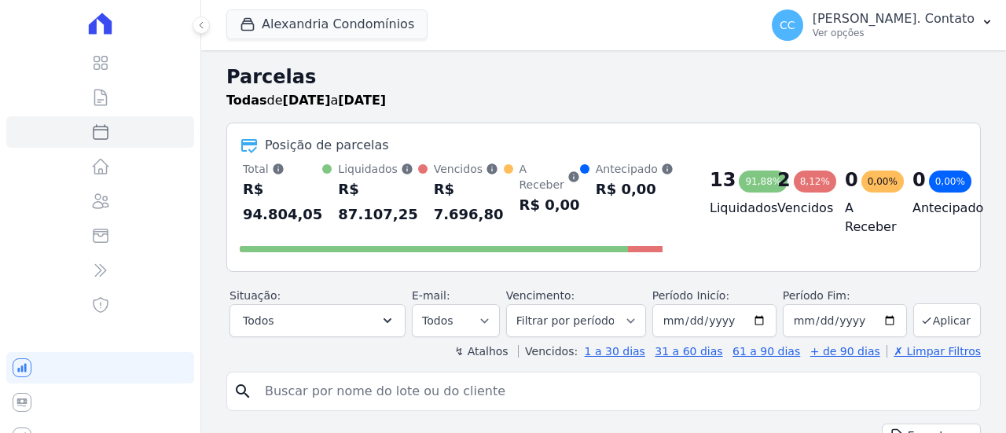
select select
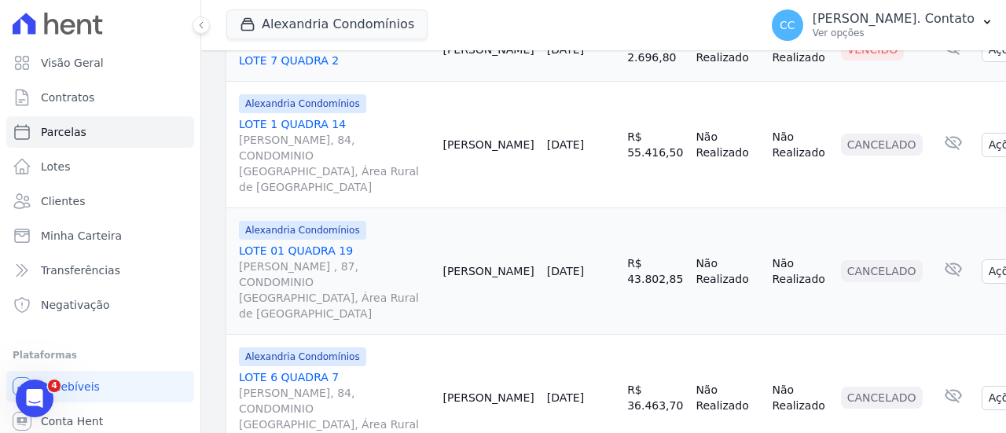
scroll to position [1949, 0]
